Goal: Task Accomplishment & Management: Use online tool/utility

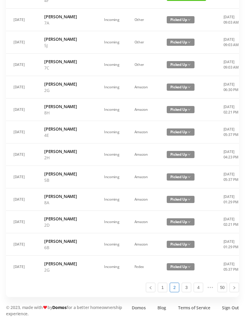
scroll to position [351, 0]
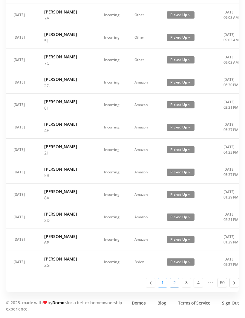
click at [162, 287] on link "1" at bounding box center [162, 282] width 9 height 9
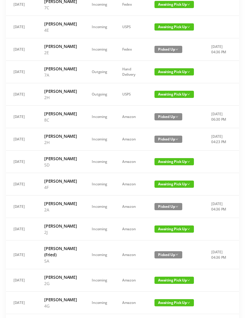
scroll to position [0, 0]
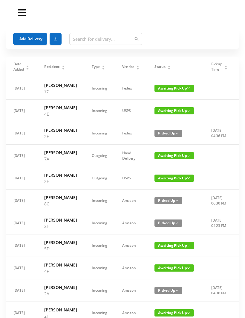
click at [32, 39] on button "Add Delivery" at bounding box center [30, 39] width 34 height 12
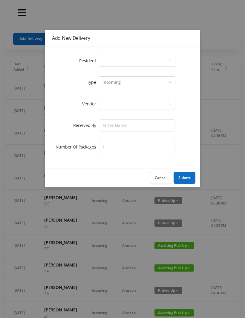
click at [133, 61] on div "Select a person" at bounding box center [136, 60] width 66 height 11
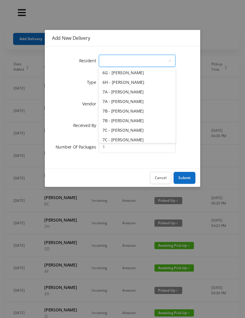
scroll to position [663, 0]
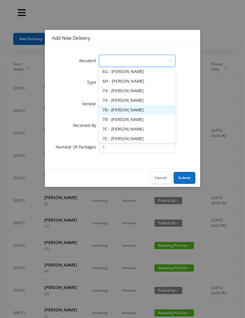
click at [150, 110] on li "7B - [PERSON_NAME]" at bounding box center [137, 110] width 77 height 10
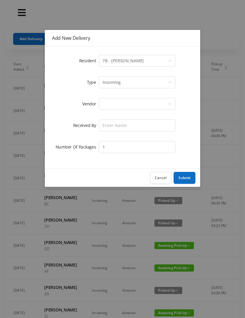
click at [122, 81] on div "Incoming" at bounding box center [136, 82] width 66 height 11
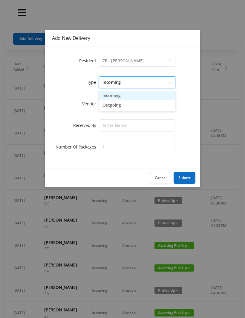
click at [118, 98] on li "Incoming" at bounding box center [137, 96] width 77 height 10
click at [117, 104] on div at bounding box center [136, 103] width 66 height 11
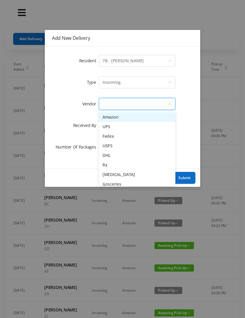
click at [119, 166] on li "Rx" at bounding box center [137, 165] width 77 height 10
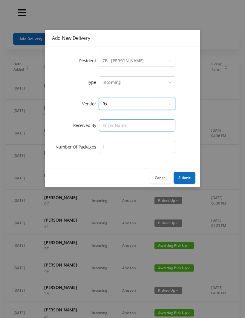
click at [114, 125] on input "text" at bounding box center [137, 125] width 77 height 12
type input "Melece"
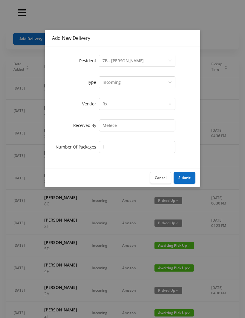
click at [184, 179] on button "Submit" at bounding box center [185, 178] width 22 height 12
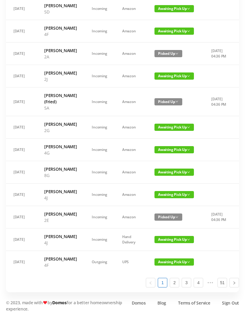
scroll to position [320, 0]
click at [175, 287] on link "2" at bounding box center [174, 282] width 9 height 9
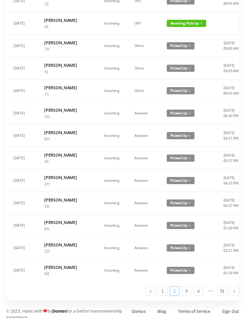
scroll to position [351, 0]
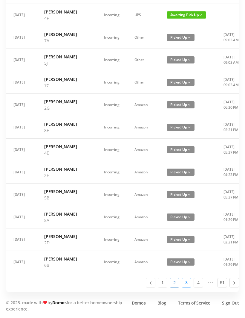
click at [188, 287] on link "3" at bounding box center [186, 282] width 9 height 9
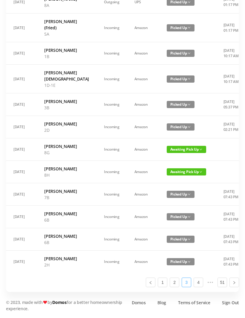
scroll to position [320, 0]
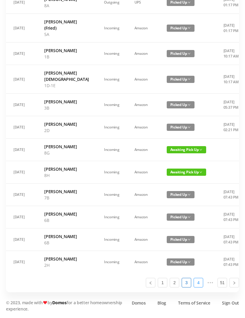
click at [200, 287] on link "4" at bounding box center [198, 282] width 9 height 9
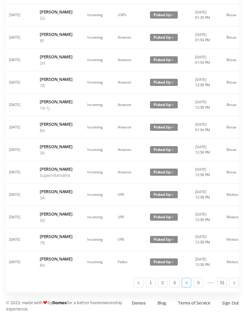
scroll to position [301, 0]
click at [200, 287] on link "5" at bounding box center [198, 282] width 9 height 9
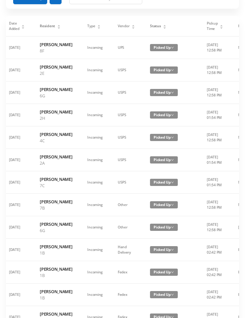
scroll to position [0, 0]
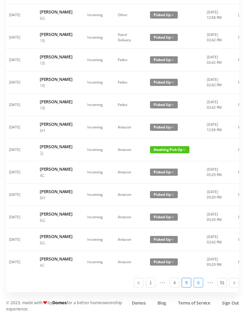
click at [202, 287] on link "6" at bounding box center [198, 282] width 9 height 9
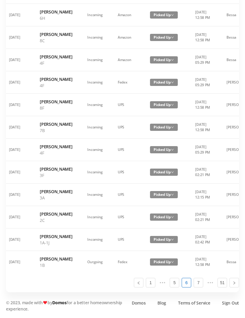
scroll to position [339, 0]
click at [199, 287] on link "7" at bounding box center [198, 282] width 9 height 9
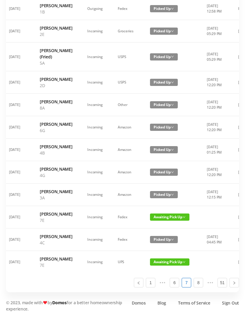
scroll to position [326, 0]
click at [166, 220] on span "Awaiting Pick Up" at bounding box center [169, 216] width 39 height 7
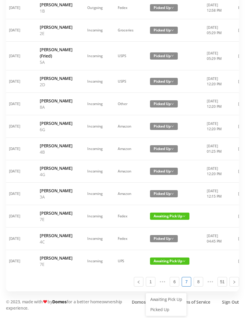
click at [160, 304] on link "Picked Up" at bounding box center [166, 309] width 39 height 10
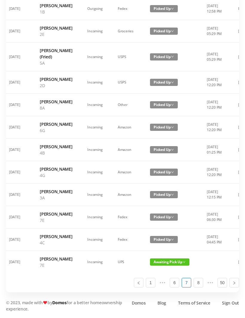
click at [170, 265] on span "Awaiting Pick Up" at bounding box center [169, 261] width 39 height 7
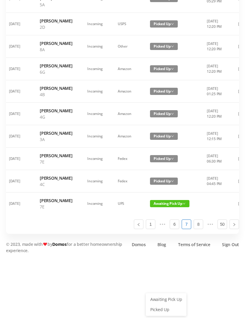
click at [165, 304] on link "Picked Up" at bounding box center [166, 309] width 39 height 10
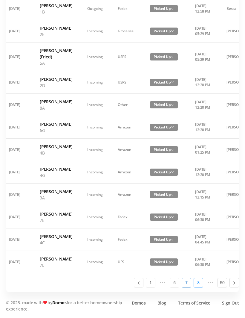
click at [200, 287] on link "8" at bounding box center [198, 282] width 9 height 9
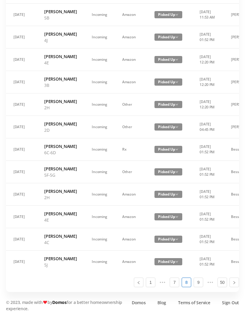
scroll to position [339, 0]
click at [200, 287] on link "9" at bounding box center [198, 282] width 9 height 9
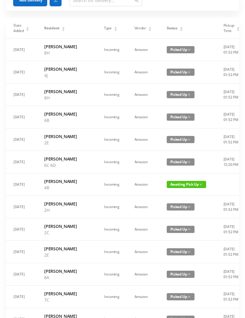
scroll to position [38, 0]
